Goal: Use online tool/utility

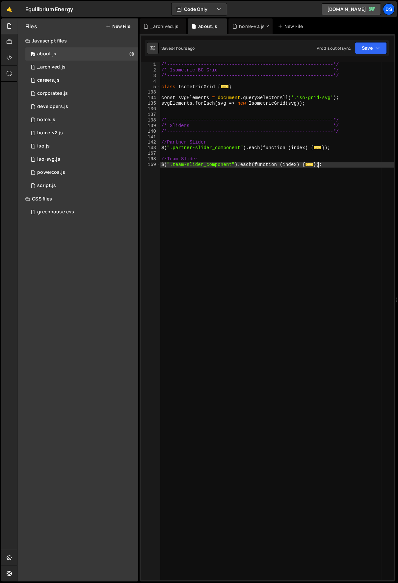
click at [242, 25] on div "home-v2.js" at bounding box center [252, 26] width 26 height 7
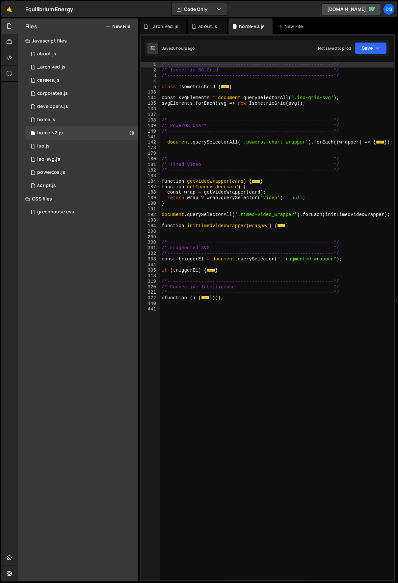
click at [168, 142] on div "/*-----------------------------------------------------------*/ /* Isometric BG…" at bounding box center [277, 327] width 234 height 530
click at [158, 269] on span at bounding box center [158, 271] width 4 height 6
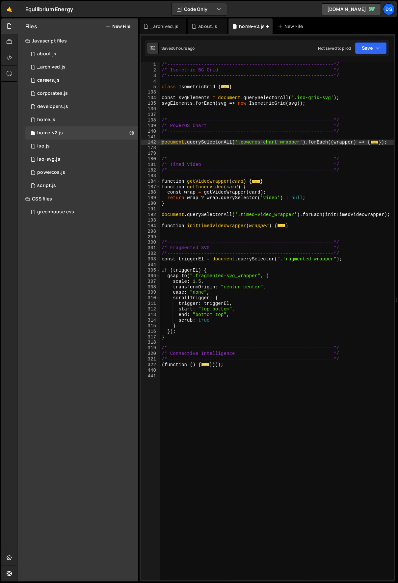
click at [199, 279] on div "/*-----------------------------------------------------------*/ /* Isometric BG…" at bounding box center [277, 327] width 234 height 530
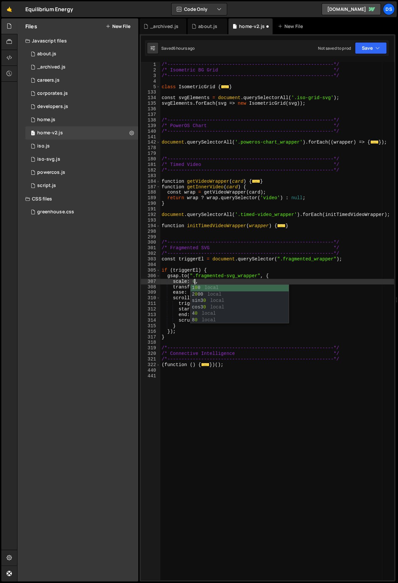
scroll to position [0, 2]
click at [219, 280] on div "/*-----------------------------------------------------------*/ /* Isometric BG…" at bounding box center [277, 327] width 234 height 530
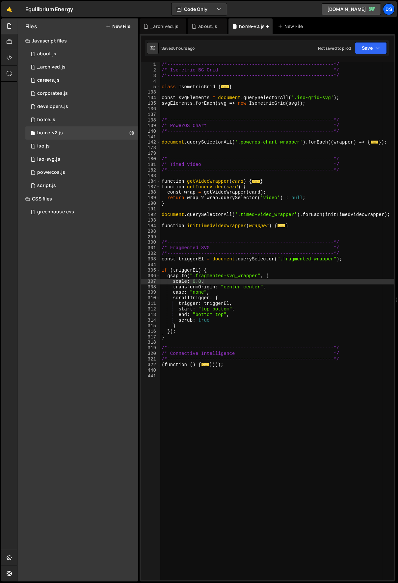
click at [199, 280] on div "/*-----------------------------------------------------------*/ /* Isometric BG…" at bounding box center [277, 327] width 234 height 530
type textarea "scale: 0.75,"
click at [328, 469] on div "/*-----------------------------------------------------------*/ /* Isometric BG…" at bounding box center [277, 327] width 234 height 530
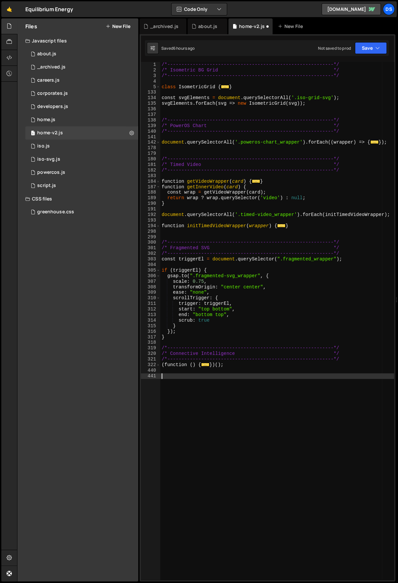
scroll to position [0, 0]
drag, startPoint x: 197, startPoint y: 282, endPoint x: 200, endPoint y: 282, distance: 3.6
click at [196, 282] on div "/*-----------------------------------------------------------*/ /* Isometric BG…" at bounding box center [277, 327] width 234 height 530
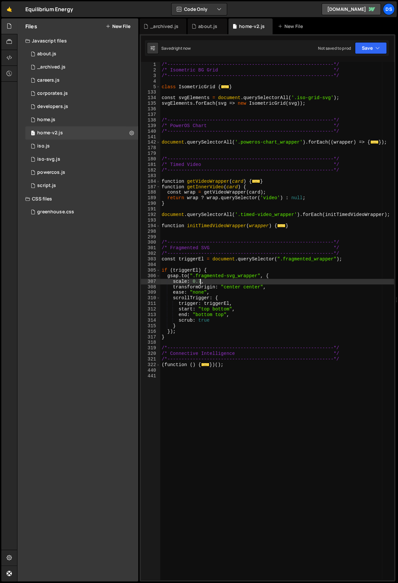
click at [261, 299] on div "/*-----------------------------------------------------------*/ /* Isometric BG…" at bounding box center [277, 327] width 234 height 530
type textarea "scrollTrigger: {"
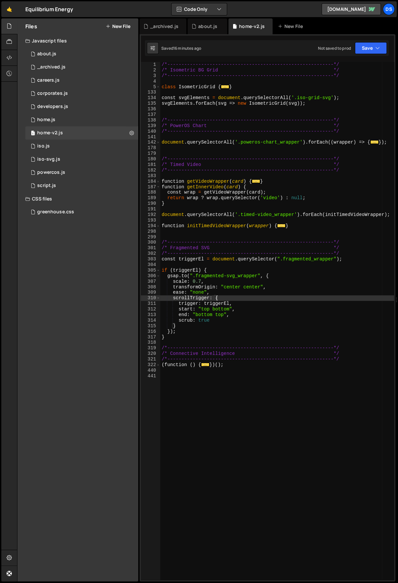
click at [75, 368] on div "Files New File Javascript files 0 about.js 0 0 _archived.js 0 1 careers.js 0 1 …" at bounding box center [77, 299] width 121 height 563
